Goal: Task Accomplishment & Management: Use online tool/utility

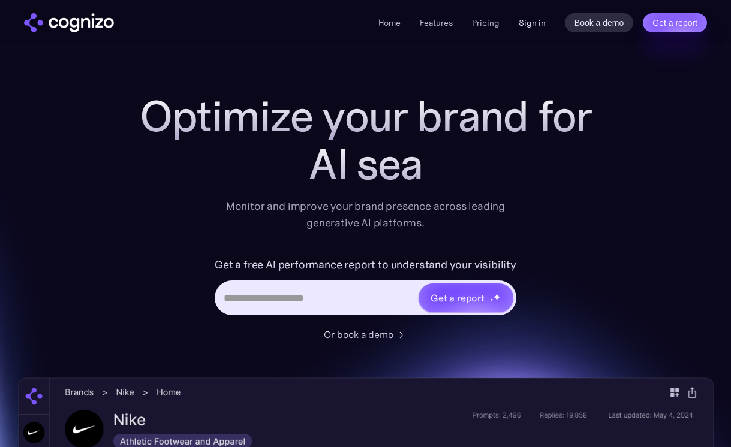
click at [534, 23] on link "Sign in" at bounding box center [532, 23] width 27 height 14
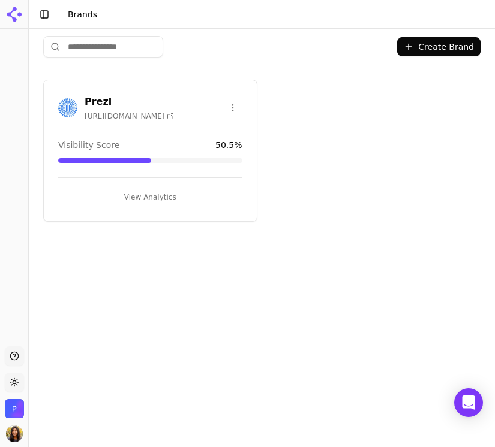
click at [43, 10] on button "Toggle Sidebar" at bounding box center [44, 14] width 17 height 17
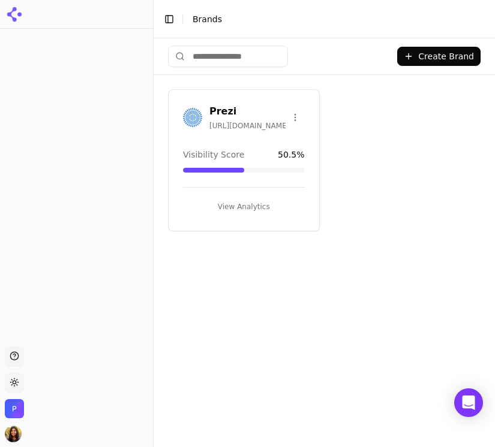
click at [172, 19] on button "Toggle Sidebar" at bounding box center [169, 19] width 17 height 17
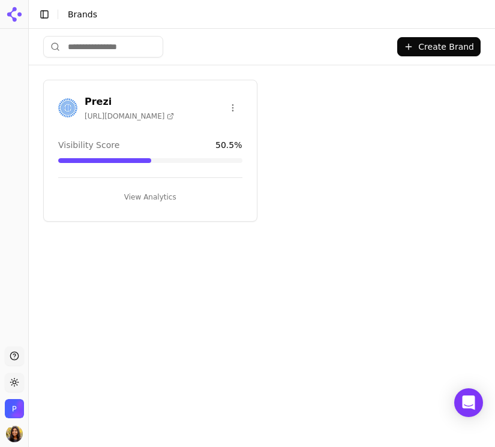
click at [49, 16] on button "Toggle Sidebar" at bounding box center [44, 14] width 17 height 17
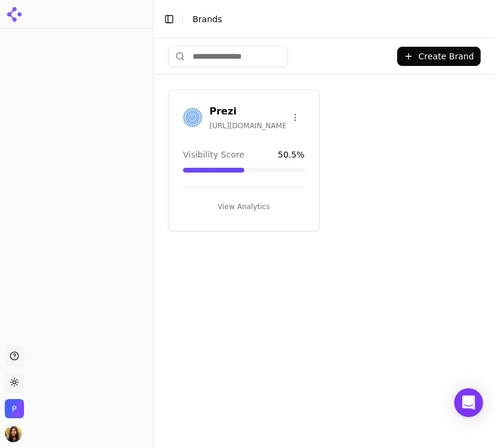
click at [218, 113] on h3 "Prezi" at bounding box center [247, 111] width 76 height 14
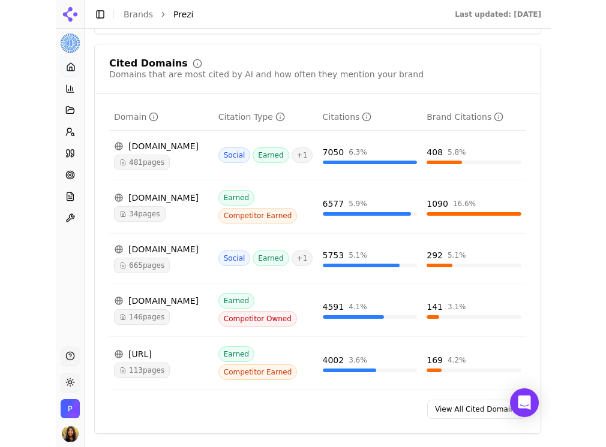
scroll to position [1134, 0]
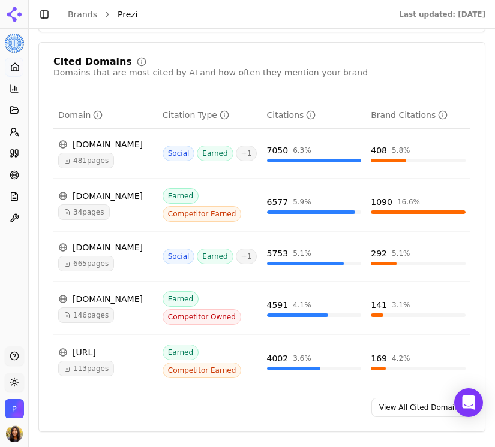
click at [390, 144] on div "408 5.8 %" at bounding box center [418, 150] width 95 height 12
click at [101, 143] on div "reddit.com" at bounding box center [105, 144] width 95 height 12
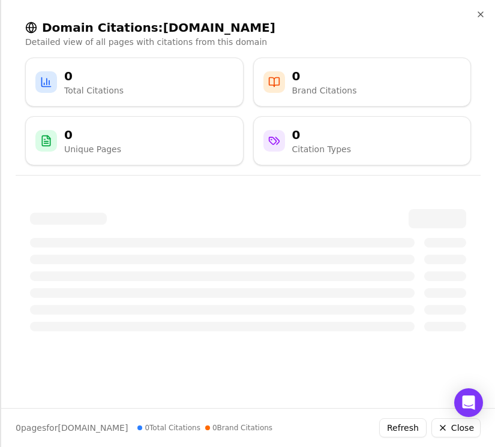
click at [481, 7] on div "Domain Citations: reddit.com Detailed view of all pages with citations from thi…" at bounding box center [247, 92] width 493 height 185
click at [480, 18] on icon "button" at bounding box center [480, 15] width 10 height 10
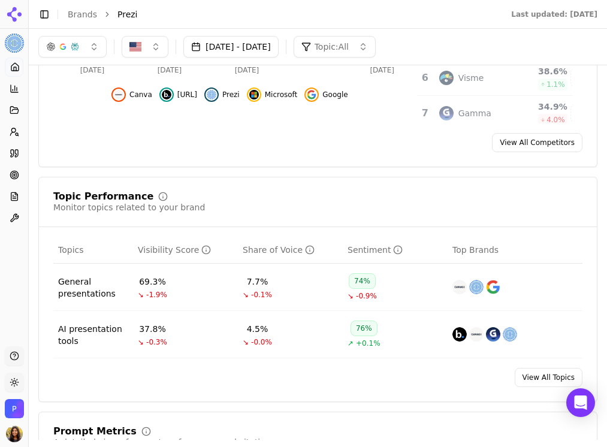
scroll to position [0, 0]
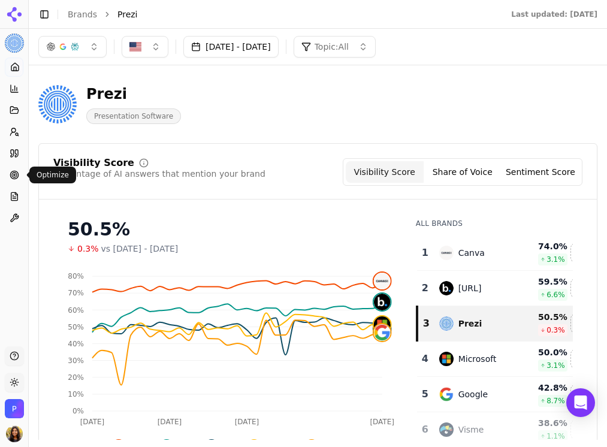
click at [7, 180] on link "Optimize" at bounding box center [14, 174] width 19 height 19
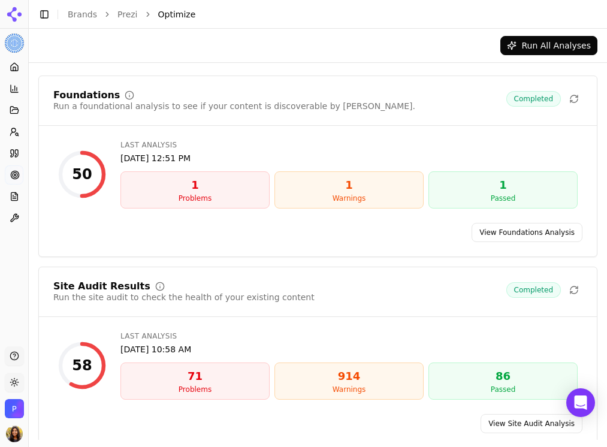
scroll to position [24, 0]
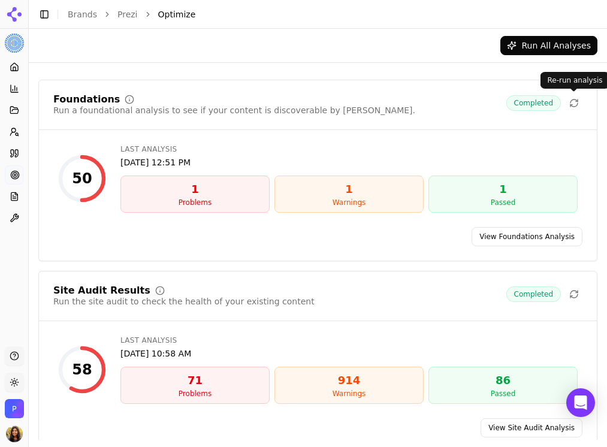
click at [494, 97] on button at bounding box center [574, 103] width 17 height 17
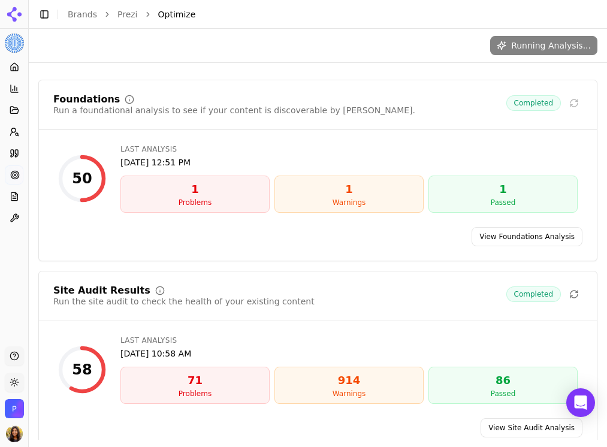
click at [284, 112] on div "Run a foundational analysis to see if your content is discoverable by AI." at bounding box center [234, 110] width 362 height 12
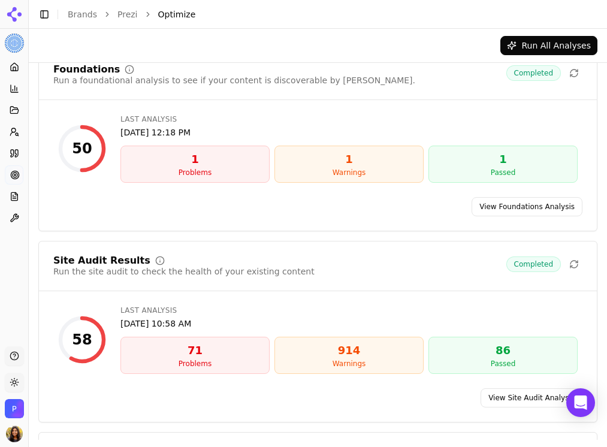
scroll to position [58, 0]
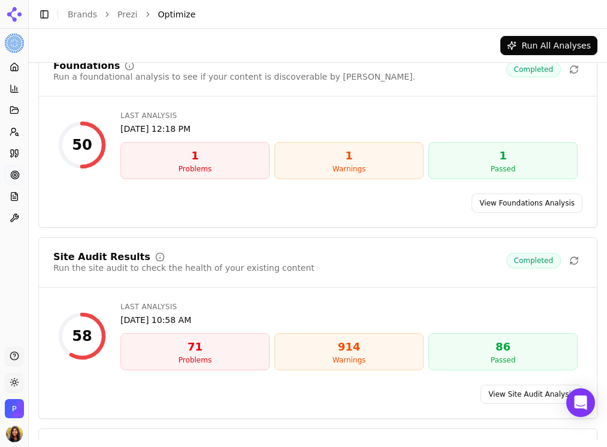
click at [494, 205] on link "View Foundations Analysis" at bounding box center [527, 203] width 111 height 19
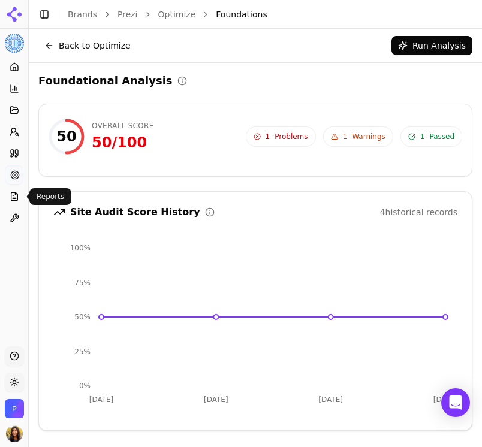
click at [13, 174] on icon at bounding box center [15, 175] width 10 height 10
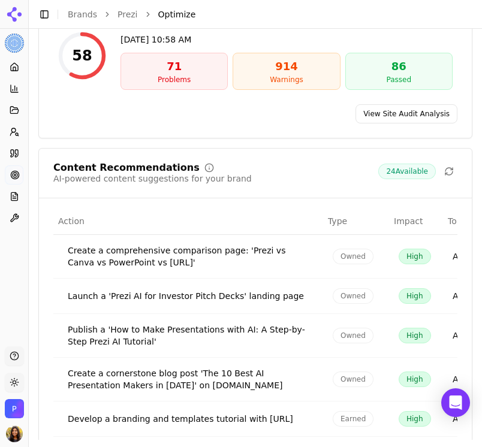
scroll to position [389, 0]
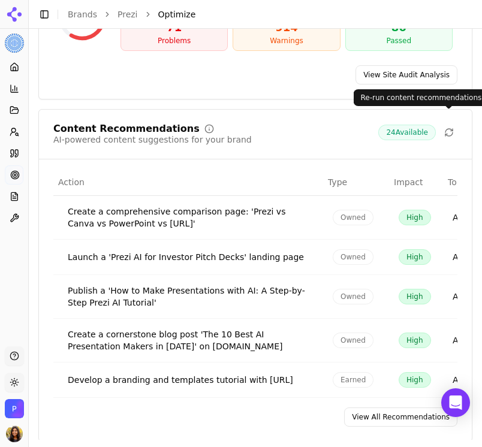
click at [448, 128] on icon at bounding box center [449, 133] width 10 height 10
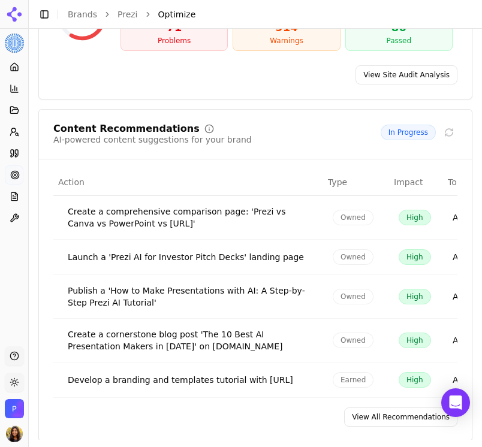
click at [411, 408] on link "View All Recommendations" at bounding box center [400, 417] width 113 height 19
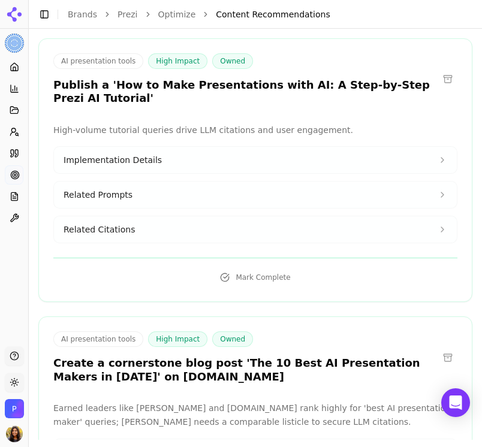
scroll to position [811, 0]
